Goal: Task Accomplishment & Management: Complete application form

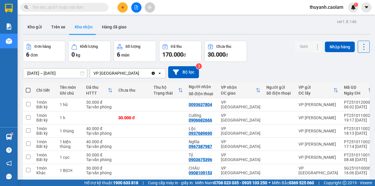
scroll to position [27, 0]
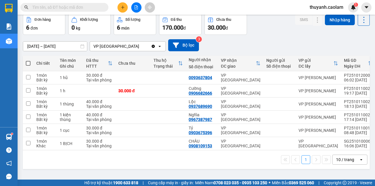
click at [10, 11] on img at bounding box center [9, 8] width 8 height 9
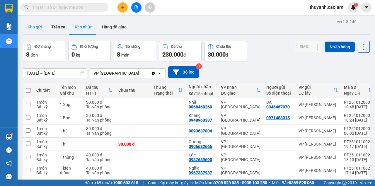
click at [33, 22] on button "Kho gửi" at bounding box center [35, 27] width 24 height 14
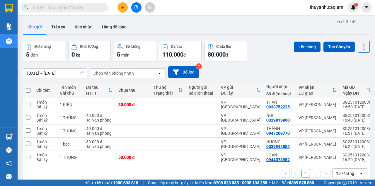
click at [124, 8] on icon "plus" at bounding box center [123, 7] width 4 height 4
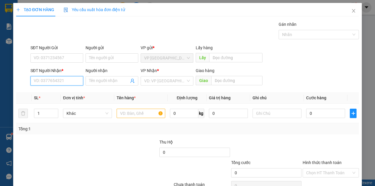
click at [55, 78] on input "SĐT Người Nhận *" at bounding box center [56, 80] width 53 height 9
type input "1"
type input "0917488469"
click at [49, 93] on div "0917488469 - LOAN" at bounding box center [56, 92] width 45 height 6
type input "LOAN"
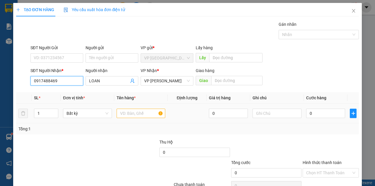
type input "0917488469"
click at [142, 119] on div at bounding box center [141, 113] width 49 height 12
click at [142, 115] on input "text" at bounding box center [141, 113] width 49 height 9
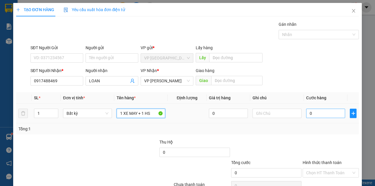
type input "1 XE MAY + 1 HS"
click at [326, 114] on input "0" at bounding box center [325, 113] width 39 height 9
type input "3"
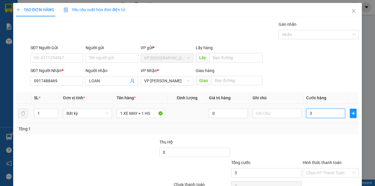
type input "32"
type input "320"
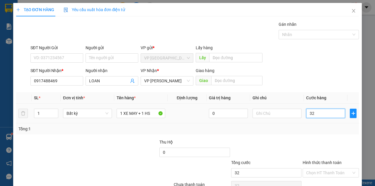
type input "320"
type input "320.000"
click at [314, 128] on div "Tổng: 1" at bounding box center [187, 129] width 338 height 6
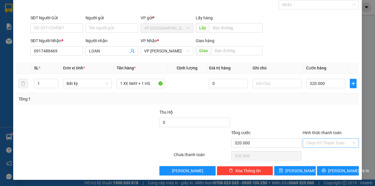
click at [329, 138] on input "Hình thức thanh toán" at bounding box center [328, 142] width 45 height 9
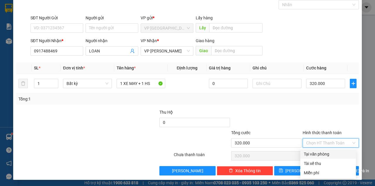
click at [316, 155] on div "Tại văn phòng" at bounding box center [328, 154] width 49 height 6
type input "0"
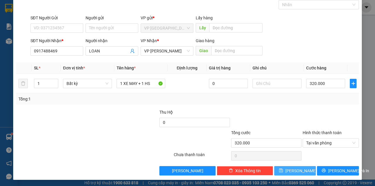
click at [293, 172] on span "[PERSON_NAME]" at bounding box center [300, 170] width 31 height 6
type input "0"
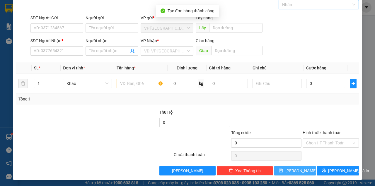
scroll to position [0, 0]
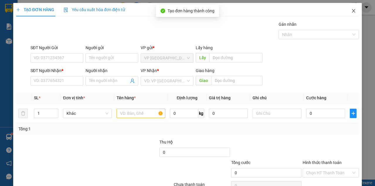
click at [351, 13] on icon "close" at bounding box center [353, 10] width 5 height 5
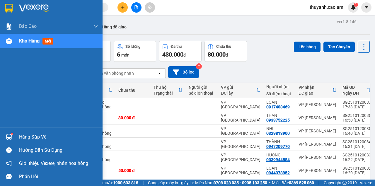
click at [9, 4] on img at bounding box center [9, 8] width 8 height 9
drag, startPoint x: 6, startPoint y: 6, endPoint x: 12, endPoint y: 0, distance: 8.3
click at [6, 6] on img at bounding box center [9, 8] width 8 height 9
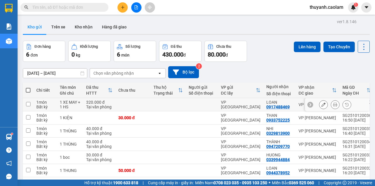
click at [28, 103] on input "checkbox" at bounding box center [28, 104] width 4 height 4
checkbox input "true"
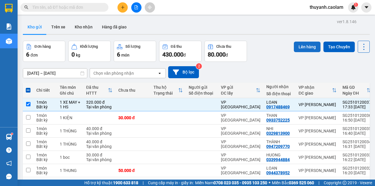
click at [302, 45] on button "Lên hàng" at bounding box center [307, 47] width 27 height 11
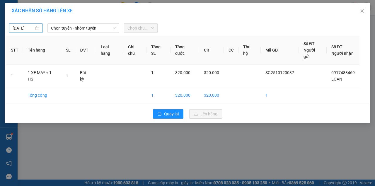
click at [28, 28] on body "Kết quả tìm kiếm ( 0 ) Bộ lọc No Data thuyanh.caolam 1 Báo cáo BC Tiền NV thu đ…" at bounding box center [187, 93] width 375 height 186
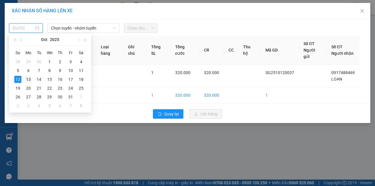
click at [26, 80] on div "13" at bounding box center [28, 79] width 7 height 7
type input "[DATE]"
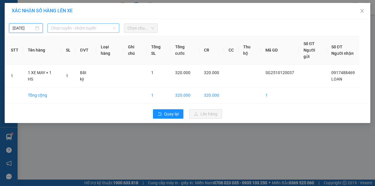
click at [82, 25] on span "Chọn tuyến - nhóm tuyến" at bounding box center [83, 28] width 65 height 9
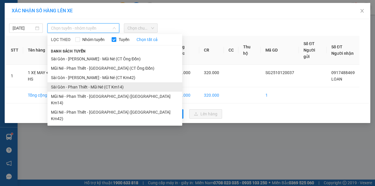
click at [129, 88] on li "Sài Gòn - Phan Thiết - Mũi Né (CT Km14)" at bounding box center [114, 86] width 135 height 9
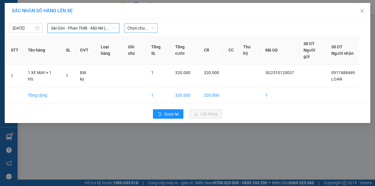
click at [139, 29] on span "Chọn chuyến" at bounding box center [140, 28] width 27 height 9
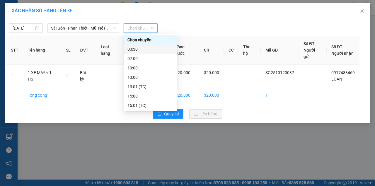
click at [139, 48] on div "03:30" at bounding box center [150, 49] width 46 height 6
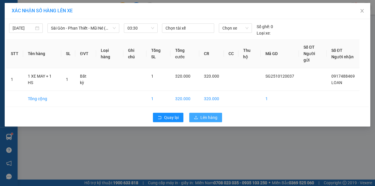
click at [202, 114] on span "Lên hàng" at bounding box center [208, 117] width 17 height 6
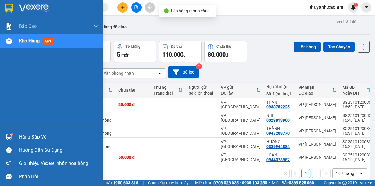
drag, startPoint x: 11, startPoint y: 8, endPoint x: 11, endPoint y: 1, distance: 7.3
click at [11, 8] on img at bounding box center [9, 8] width 8 height 9
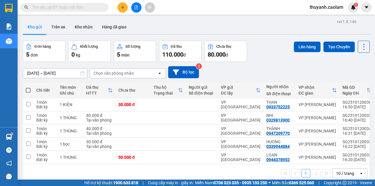
click at [138, 4] on button at bounding box center [136, 7] width 10 height 10
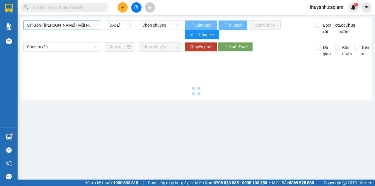
click at [77, 22] on span "Sài Gòn - [PERSON_NAME] - Mũi Né (CT Ông Đồn)" at bounding box center [62, 25] width 70 height 9
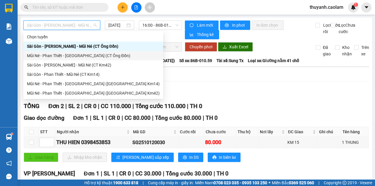
click at [96, 57] on div "Mũi Né - Phan Thiết - [GEOGRAPHIC_DATA] (CT Ông Đồn)" at bounding box center [93, 55] width 133 height 6
type input "[DATE]"
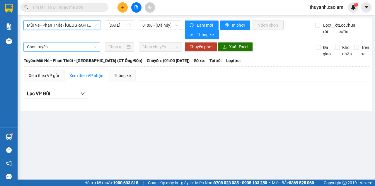
click at [99, 44] on div "Chọn tuyến" at bounding box center [61, 46] width 77 height 9
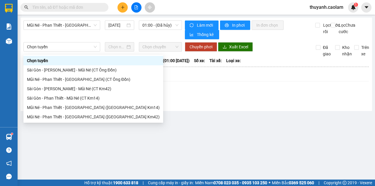
click at [92, 30] on div "Mũi Né - Phan Thiết - [GEOGRAPHIC_DATA] (CT Ông Đồn) [DATE] 01:00 - (Đã hủy)" at bounding box center [102, 29] width 158 height 19
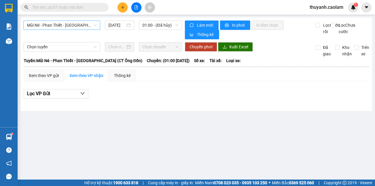
drag, startPoint x: 92, startPoint y: 34, endPoint x: 91, endPoint y: 24, distance: 10.0
click at [93, 34] on div "Mũi Né - Phan Thiết - [GEOGRAPHIC_DATA] (CT Ông Đồn) [DATE] 01:00 - (Đã hủy)" at bounding box center [102, 29] width 158 height 19
click at [91, 24] on span "Mũi Né - Phan Thiết - [GEOGRAPHIC_DATA] (CT Ông Đồn)" at bounding box center [62, 25] width 70 height 9
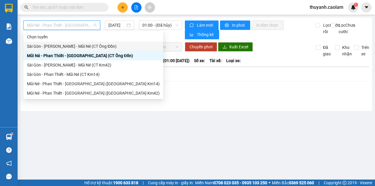
click at [97, 48] on div "Sài Gòn - [PERSON_NAME] - Mũi Né (CT Ông Đồn)" at bounding box center [93, 46] width 133 height 6
type input "[DATE]"
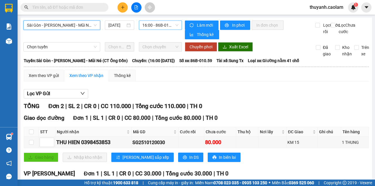
click at [153, 24] on span "16:00 - 86B-010.59" at bounding box center [160, 25] width 36 height 9
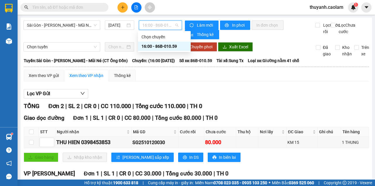
click at [153, 23] on span "16:00 - 86B-010.59" at bounding box center [160, 25] width 36 height 9
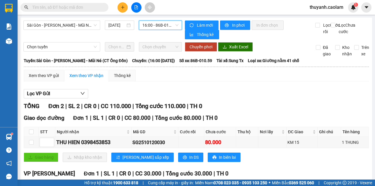
click at [80, 31] on div "Sài Gòn - [PERSON_NAME] - Mũi Né (CT Ông Đồn) [DATE] 16:00 16:00 - 86B-010.59" at bounding box center [102, 29] width 158 height 19
click at [78, 21] on span "Sài Gòn - [PERSON_NAME] - Mũi Né (CT Ông Đồn)" at bounding box center [62, 25] width 70 height 9
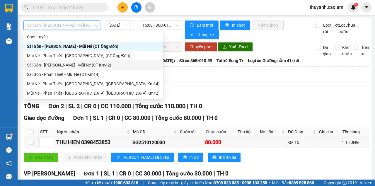
click at [97, 64] on div "Sài Gòn - [PERSON_NAME] - Mũi Né (CT Km42)" at bounding box center [93, 65] width 133 height 6
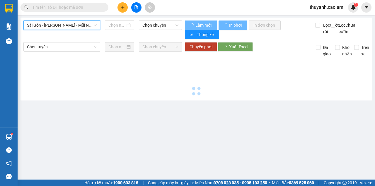
type input "[DATE]"
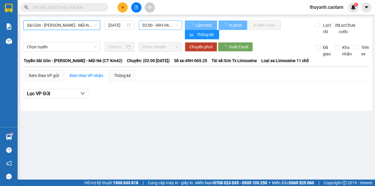
click at [154, 25] on span "02:00 - 49H-065.25" at bounding box center [160, 25] width 36 height 9
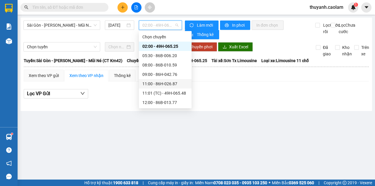
scroll to position [39, 0]
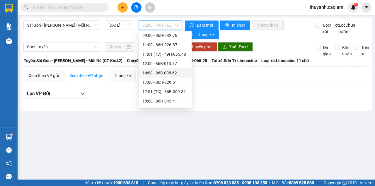
click at [164, 73] on div "14:00 - 86B-008.62" at bounding box center [165, 73] width 46 height 6
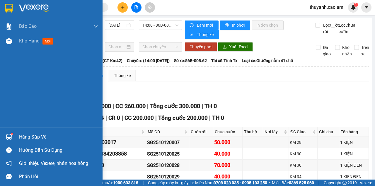
drag, startPoint x: 8, startPoint y: 5, endPoint x: 12, endPoint y: 9, distance: 5.8
click at [8, 6] on img at bounding box center [9, 8] width 8 height 9
